Goal: Task Accomplishment & Management: Use online tool/utility

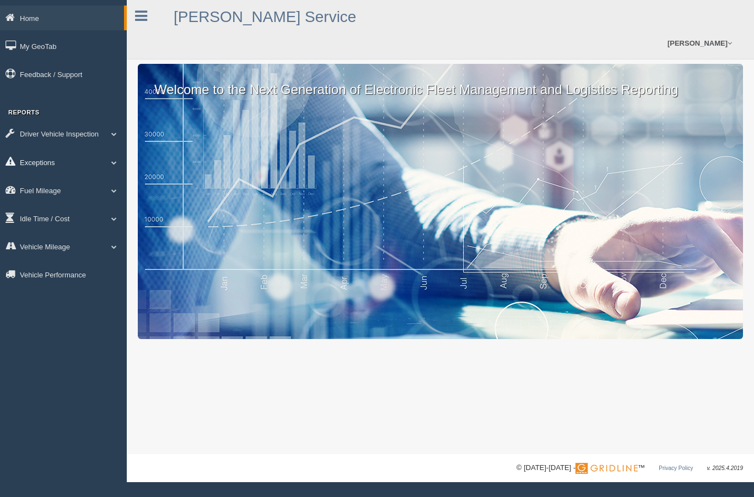
click at [39, 159] on link "Exceptions" at bounding box center [63, 162] width 127 height 25
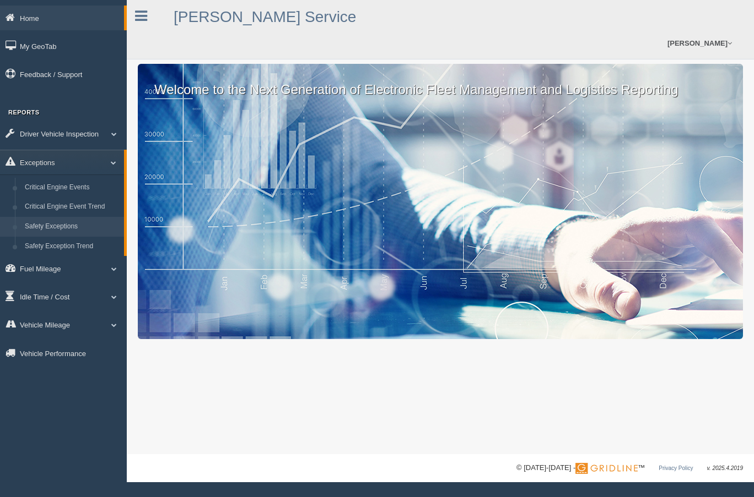
click at [54, 227] on link "Safety Exceptions" at bounding box center [72, 227] width 104 height 20
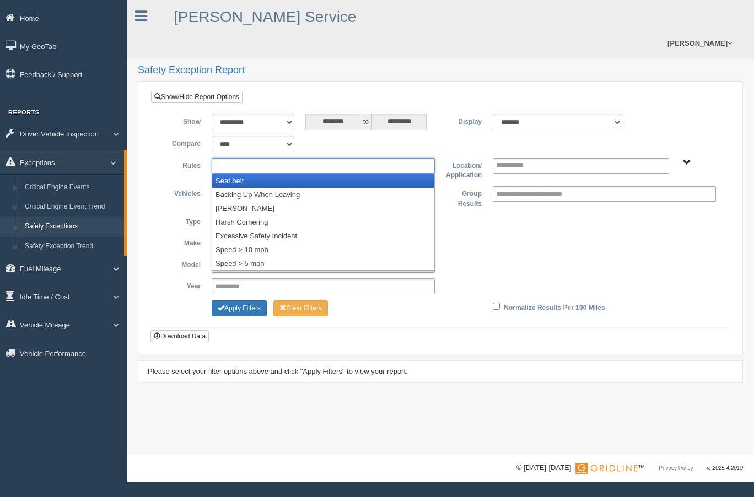
click at [338, 158] on ul at bounding box center [323, 166] width 223 height 16
click at [256, 174] on li "Seat belt" at bounding box center [323, 181] width 222 height 14
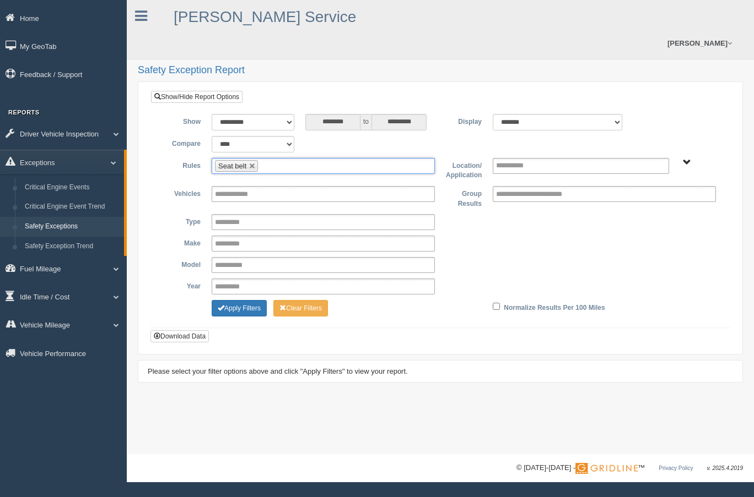
click at [332, 158] on ul "Seat belt" at bounding box center [323, 166] width 223 height 16
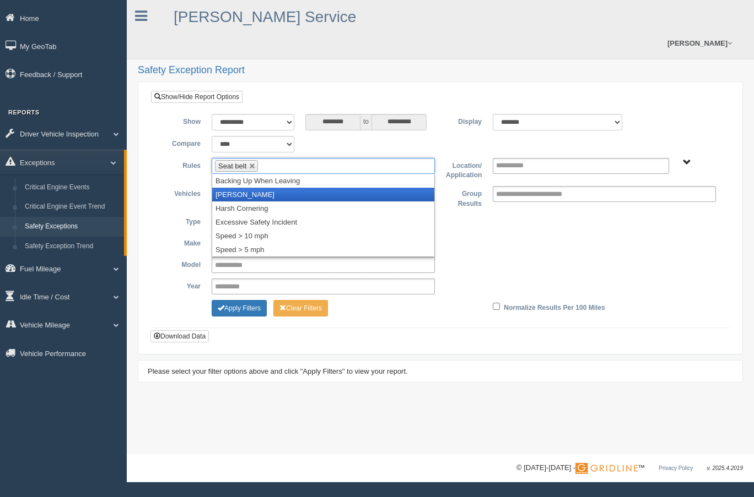
click at [251, 188] on li "[PERSON_NAME]" at bounding box center [323, 195] width 222 height 14
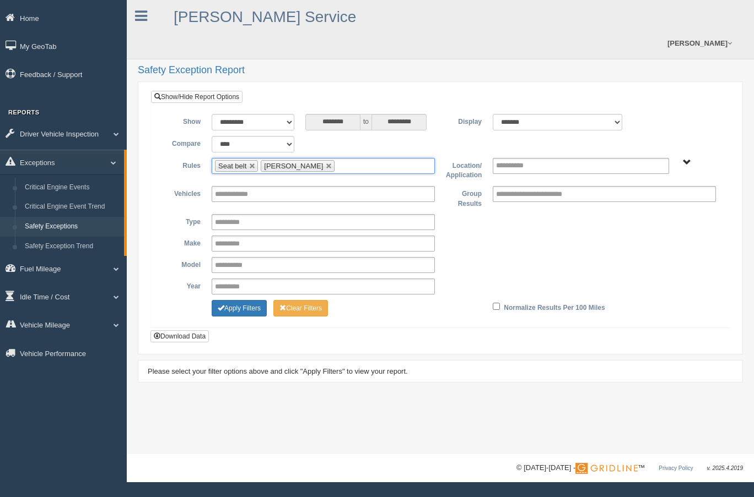
click at [337, 159] on input "text" at bounding box center [344, 166] width 14 height 14
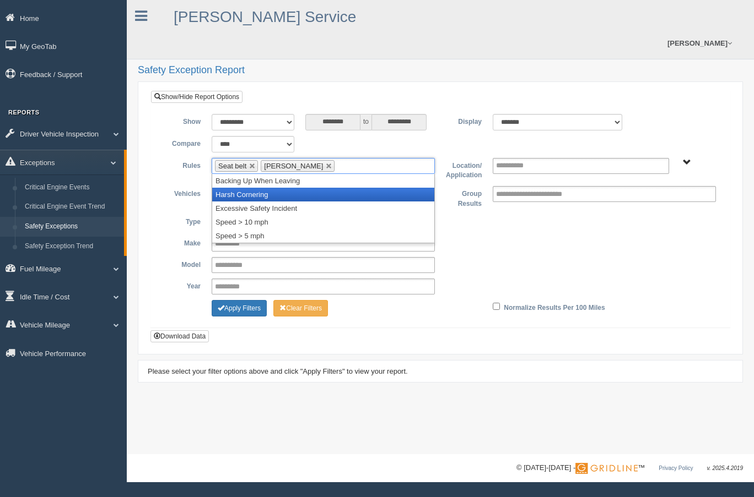
click at [270, 188] on li "Harsh Cornering" at bounding box center [323, 195] width 222 height 14
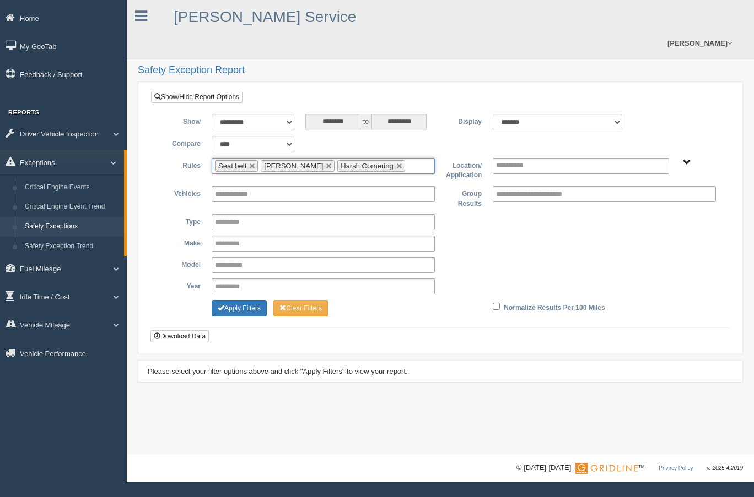
click at [408, 159] on input "text" at bounding box center [415, 166] width 14 height 14
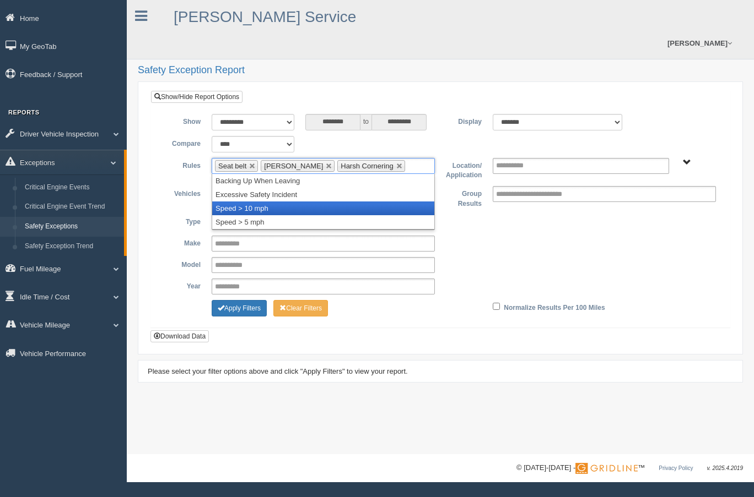
click at [259, 202] on li "Speed > 10 mph" at bounding box center [323, 209] width 222 height 14
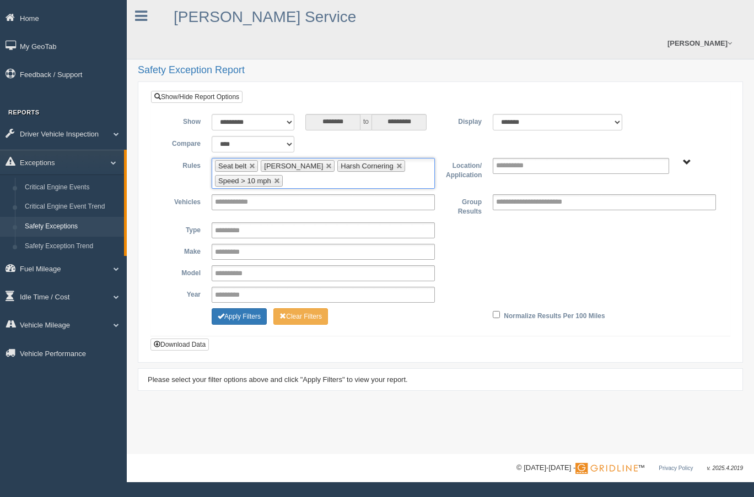
click at [686, 159] on span "B. Vehicle Class C. Emergency Response WTS-20-00 WTS-20-00 Mgr Vehicles WTS-40-…" at bounding box center [687, 163] width 8 height 8
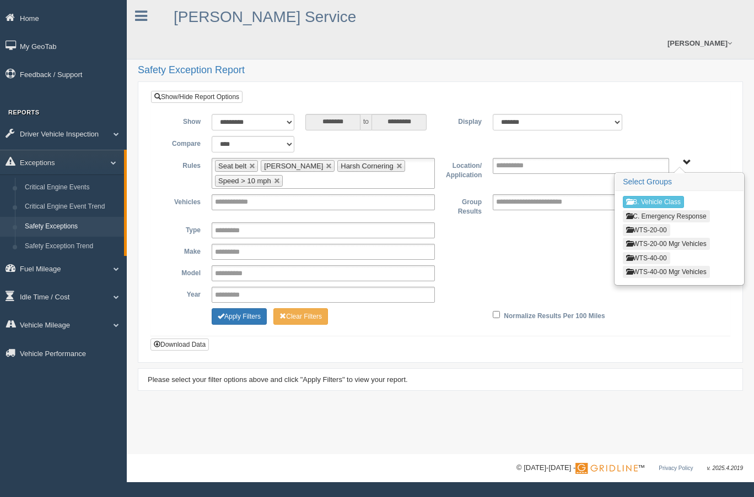
click at [669, 224] on button "WTS-20-00" at bounding box center [646, 230] width 47 height 12
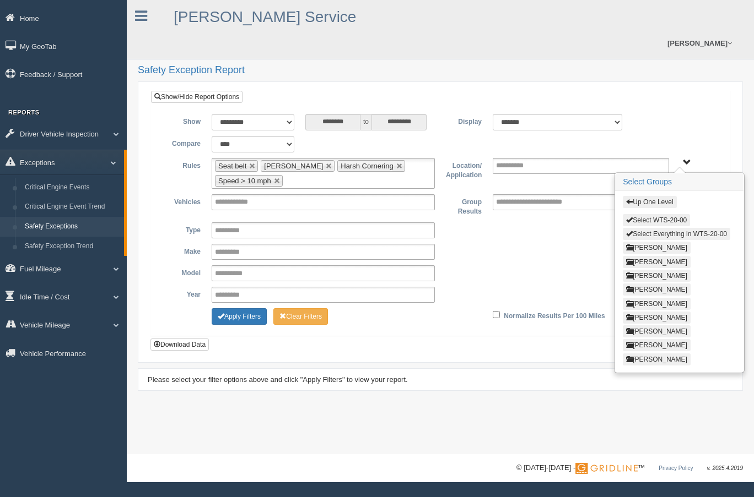
click at [674, 228] on button "Select Everything in WTS-20-00" at bounding box center [676, 234] width 107 height 12
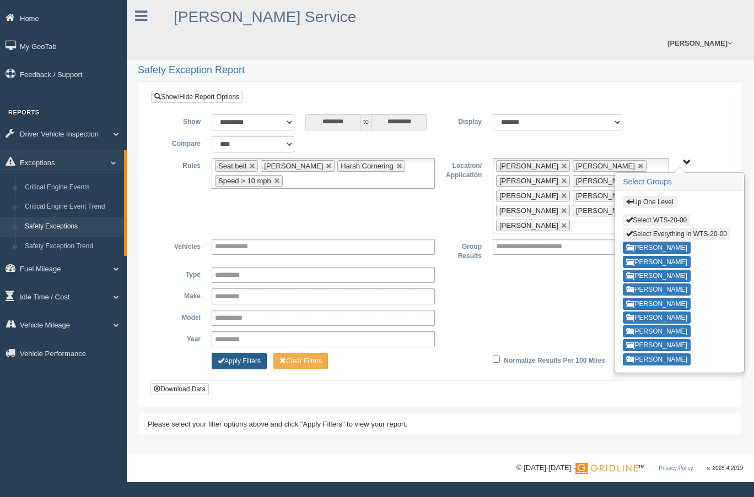
click at [221, 358] on span "Change Filter Options" at bounding box center [221, 361] width 7 height 7
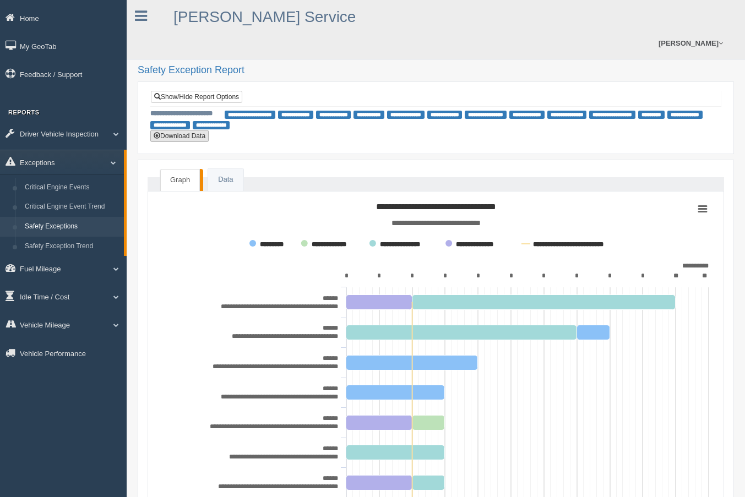
click at [185, 130] on button "Download Data" at bounding box center [179, 136] width 58 height 12
